Goal: Book appointment/travel/reservation

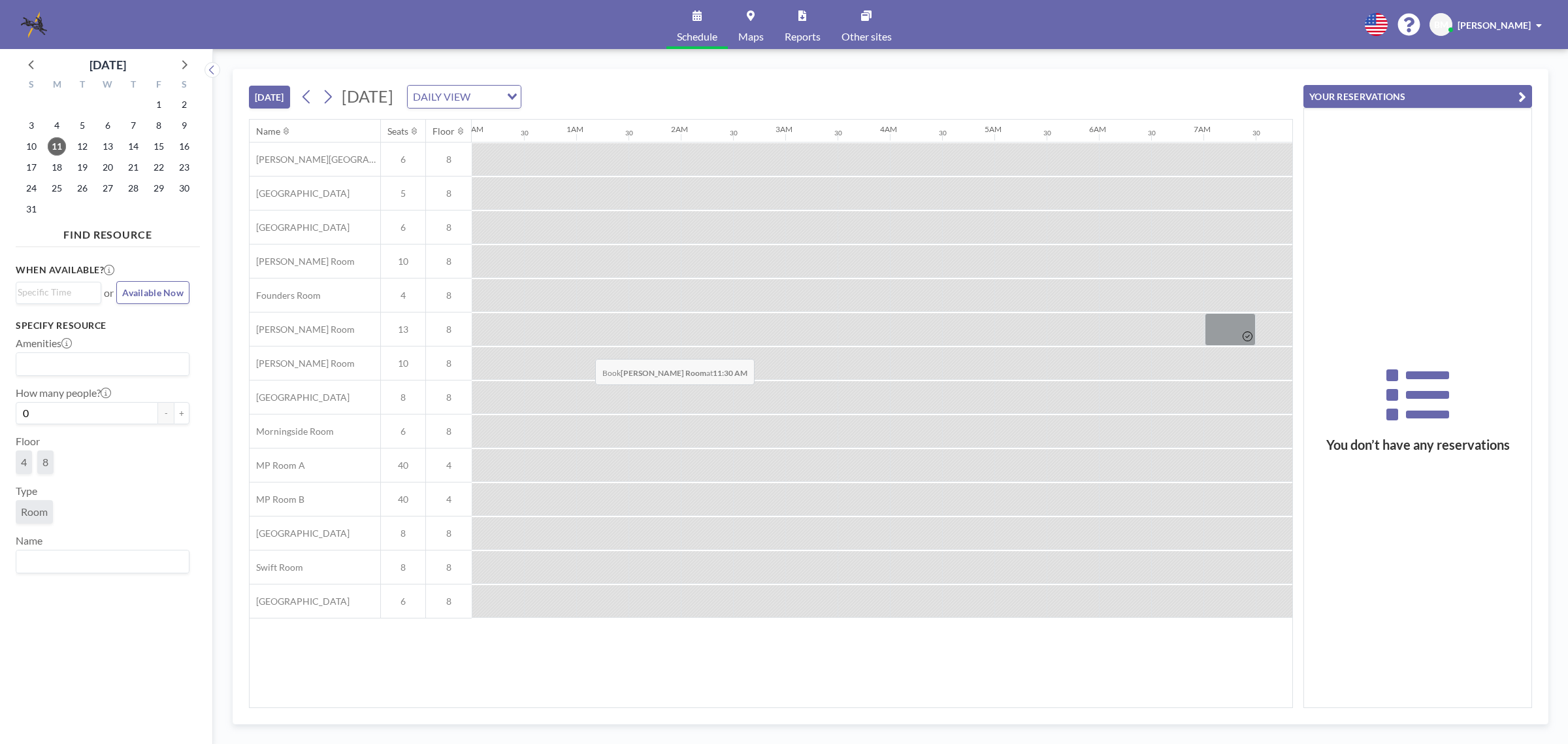
scroll to position [0, 1098]
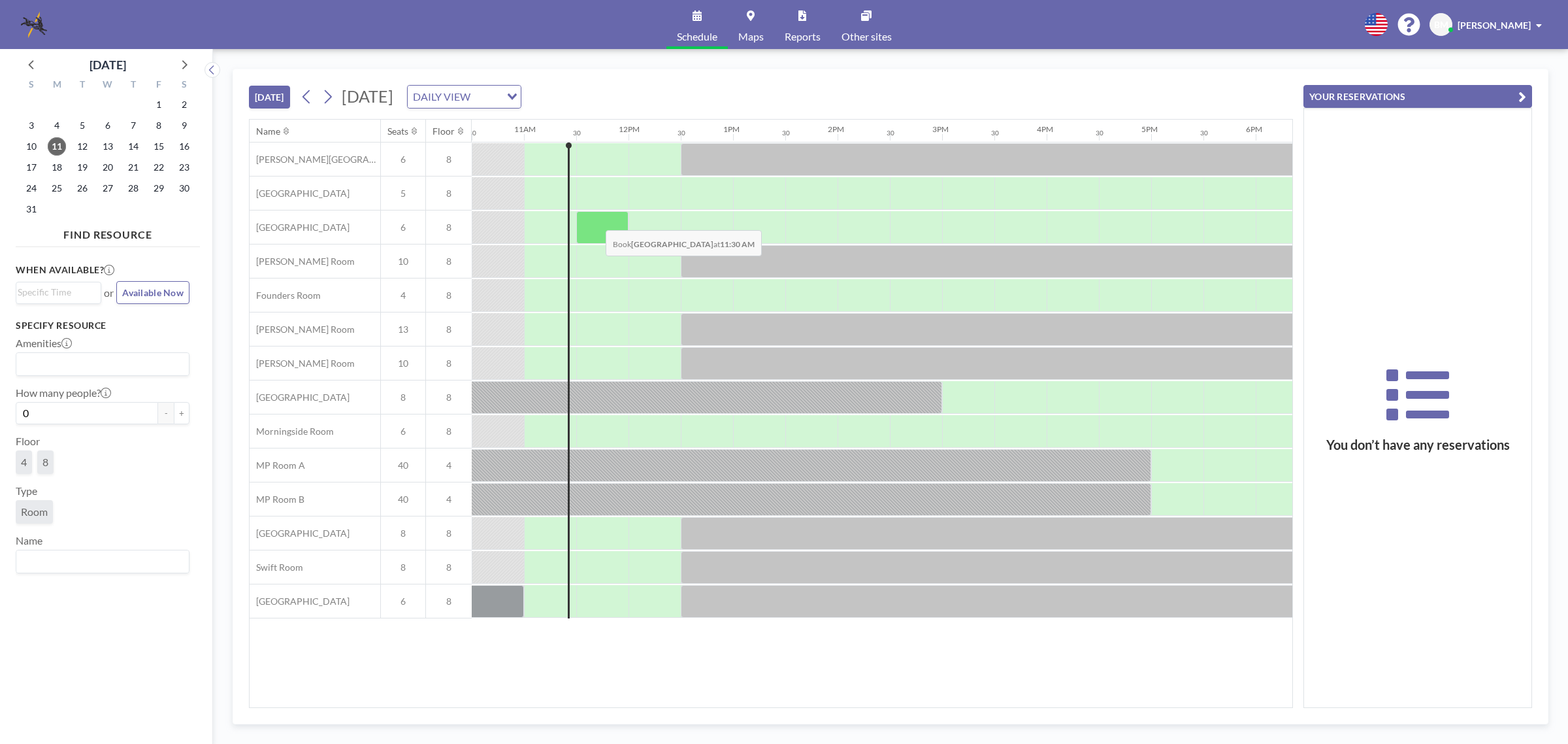
click at [593, 220] on div at bounding box center [602, 228] width 52 height 33
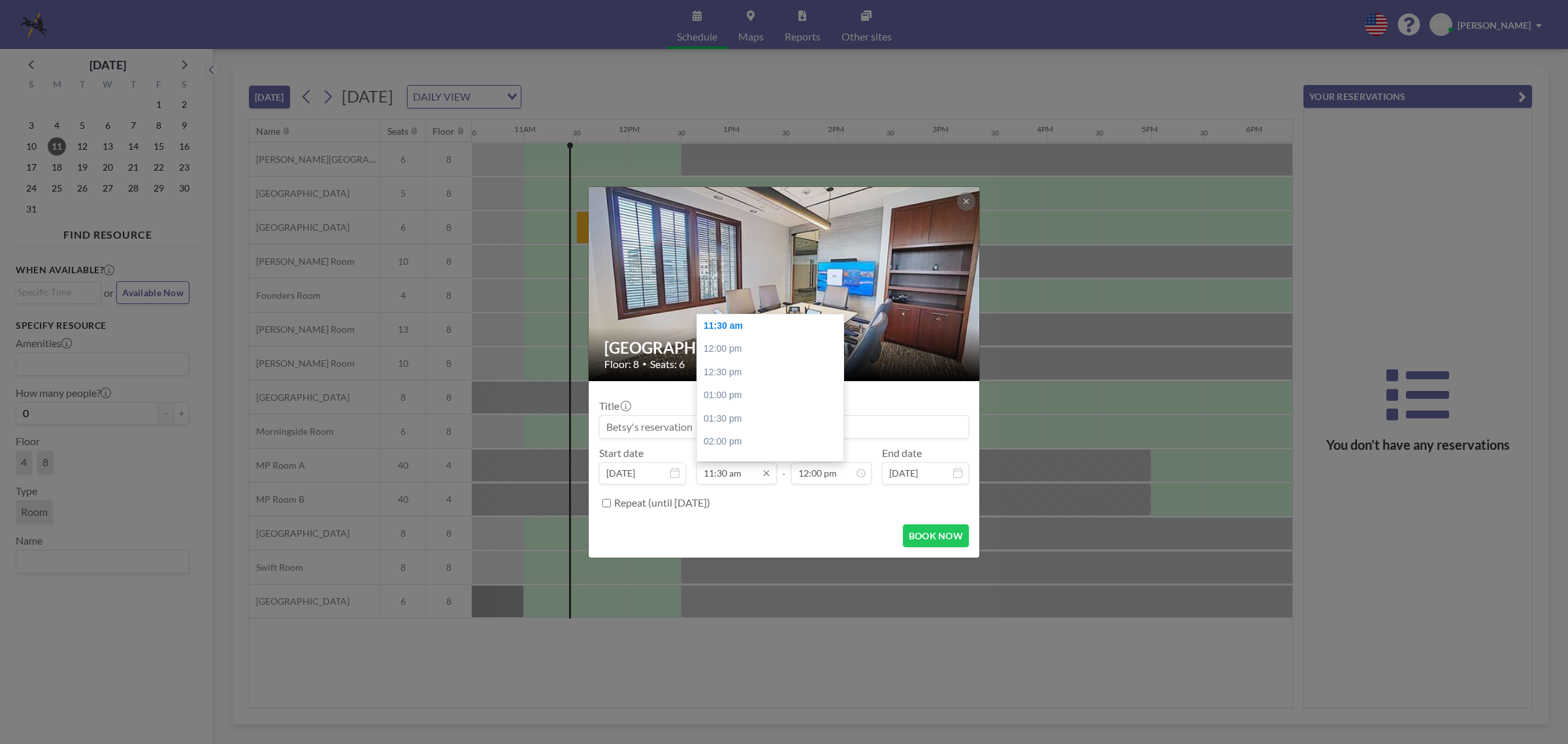
click at [725, 473] on input "11:30 am" at bounding box center [737, 473] width 81 height 22
type input "11:30 am"
click at [858, 472] on icon at bounding box center [860, 473] width 10 height 10
click at [808, 478] on input "12:00 pm" at bounding box center [832, 473] width 81 height 22
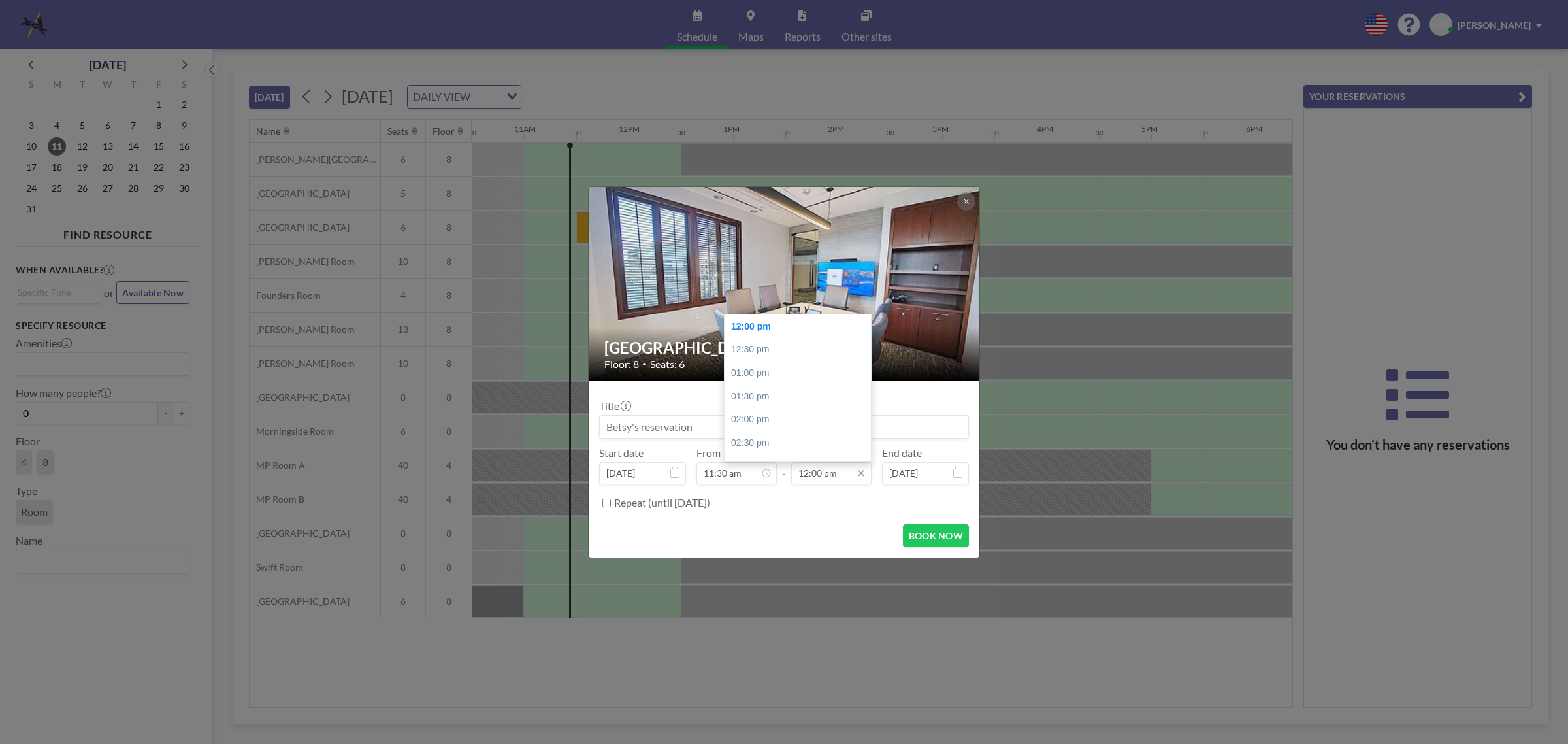
click at [823, 474] on input "12:00 pm" at bounding box center [832, 473] width 81 height 22
type input "11:35 am"
click at [722, 471] on input "11:30 am" at bounding box center [737, 473] width 81 height 22
click at [889, 423] on input at bounding box center [783, 427] width 368 height 22
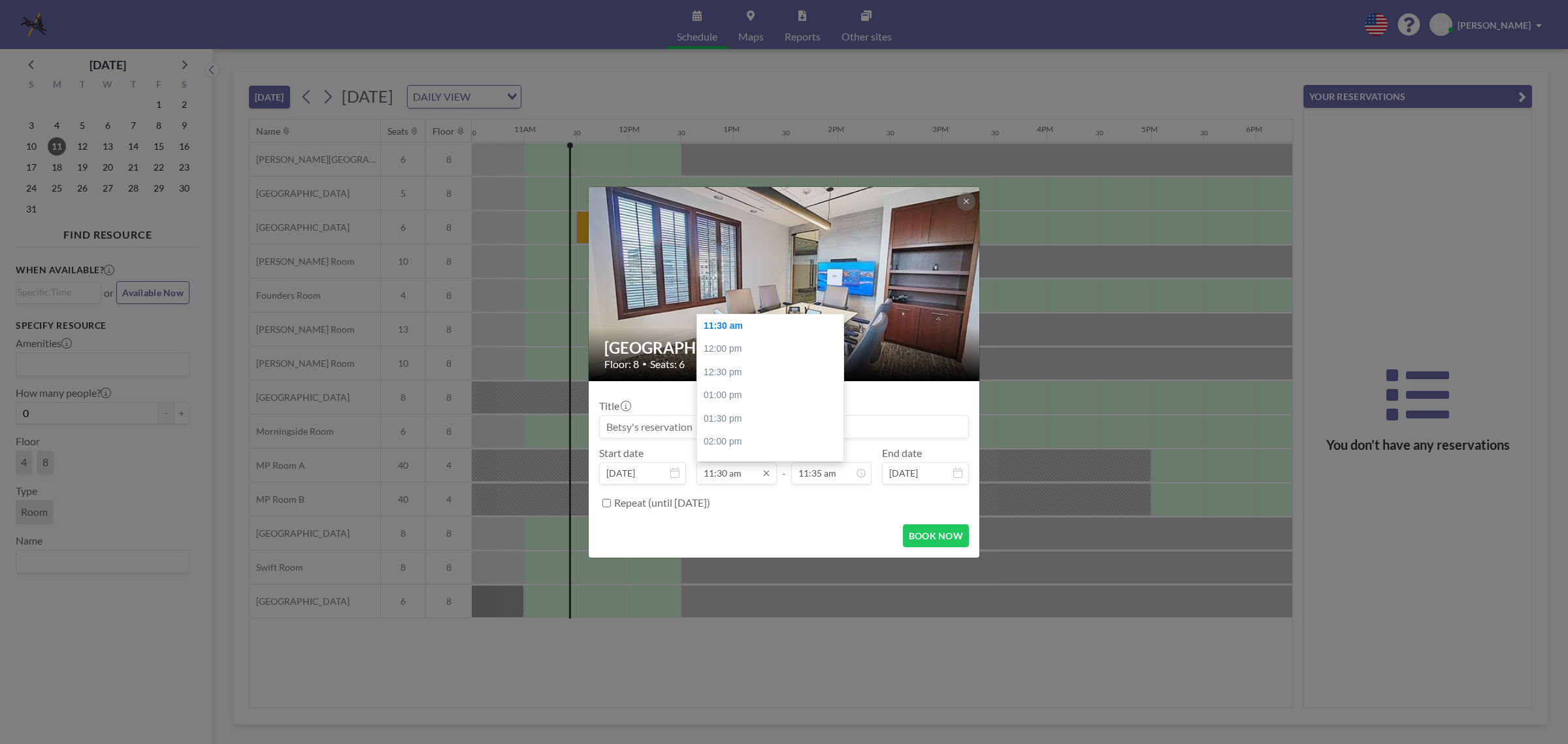
click at [720, 473] on input "11:30 am" at bounding box center [737, 473] width 81 height 22
type input "11:30 am"
click at [889, 423] on input at bounding box center [783, 427] width 368 height 22
click at [933, 539] on button "BOOK NOW" at bounding box center [936, 535] width 66 height 23
